Goal: Find specific page/section: Find specific page/section

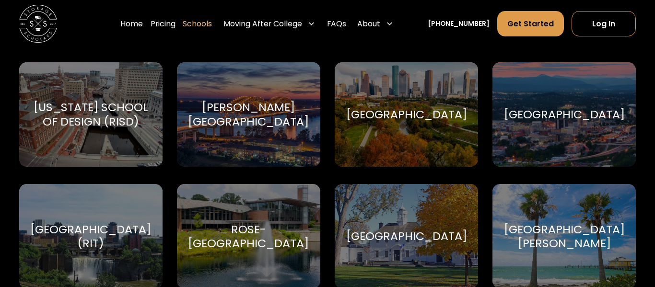
scroll to position [3103, 0]
click at [143, 21] on link "Home" at bounding box center [131, 24] width 23 height 26
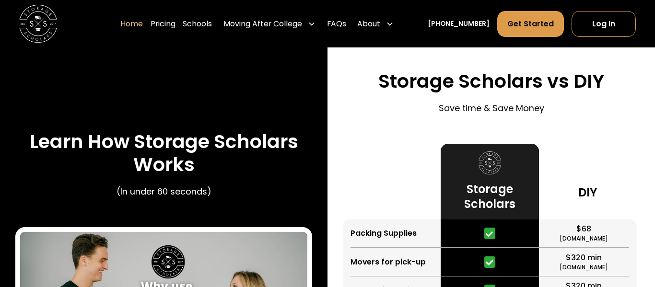
scroll to position [1633, 0]
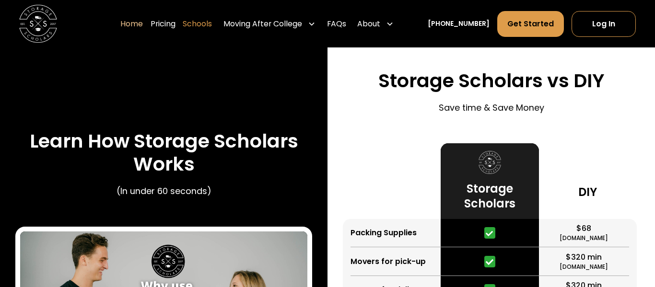
click at [206, 22] on link "Schools" at bounding box center [197, 24] width 29 height 26
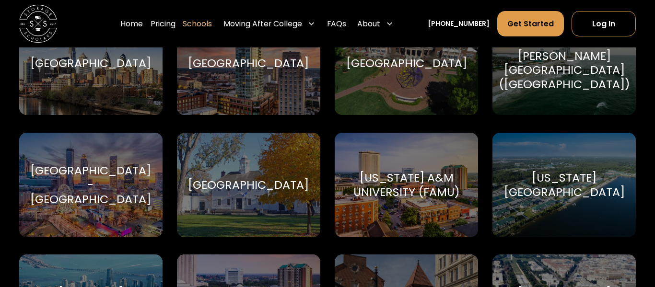
scroll to position [1568, 3]
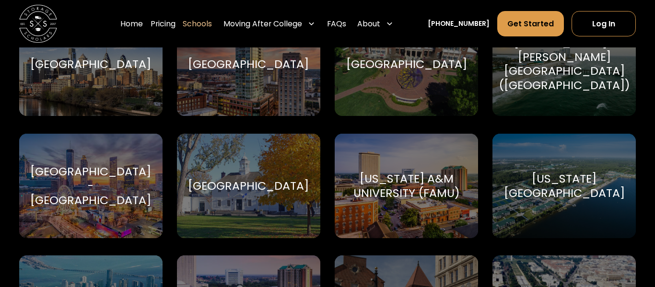
click at [224, 202] on div "Fairfield University Fairfield University" at bounding box center [248, 186] width 143 height 105
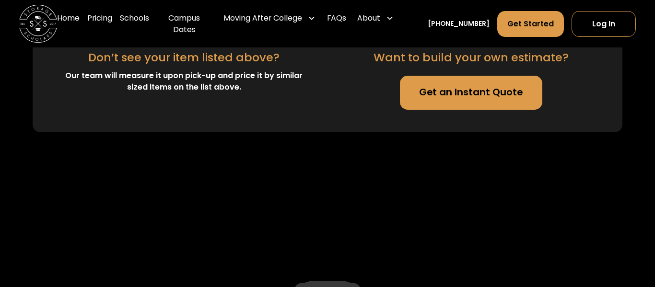
scroll to position [3045, 0]
